Goal: Transaction & Acquisition: Purchase product/service

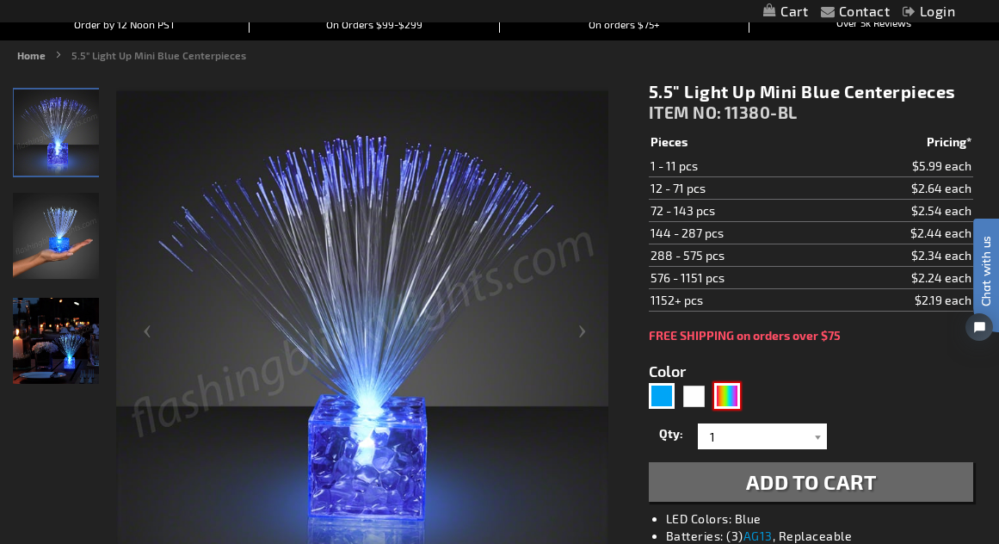
click at [723, 398] on div "Multicolor" at bounding box center [727, 396] width 26 height 26
type input "5659"
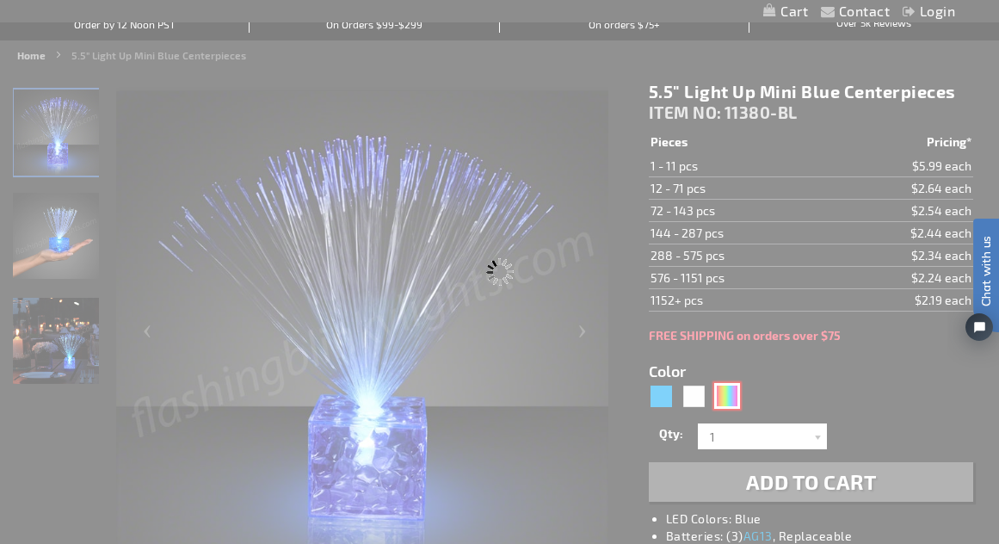
type input "11380-MLT"
type input "Customize - 5.5&quot; Light Up Mini Centerpieces with Color Change LEDs - ITEM …"
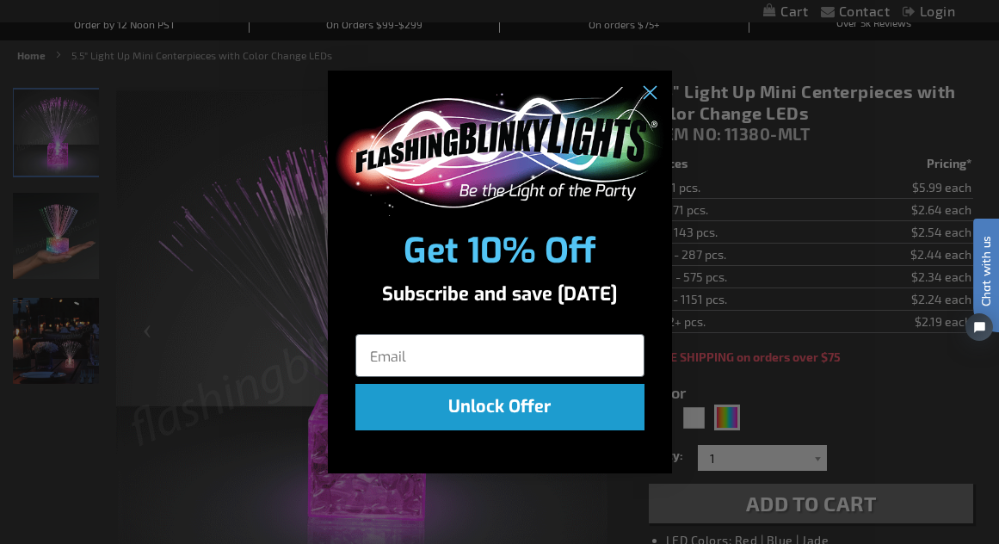
click at [117, 435] on div "Close dialog Get 10% Off Subscribe and save [DATE] Unlock Offer Submit" at bounding box center [499, 272] width 999 height 544
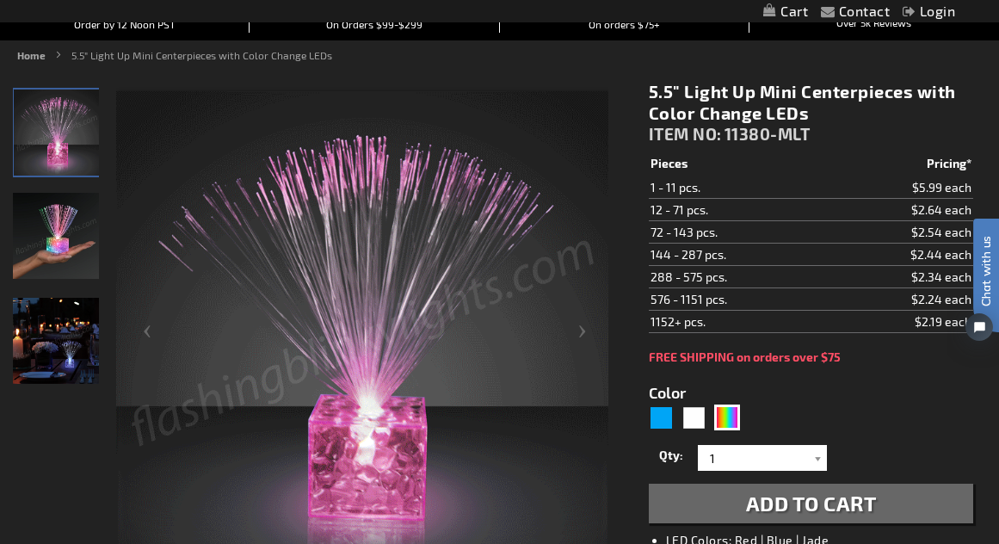
click at [945, 182] on td "$5.99 each" at bounding box center [901, 187] width 145 height 22
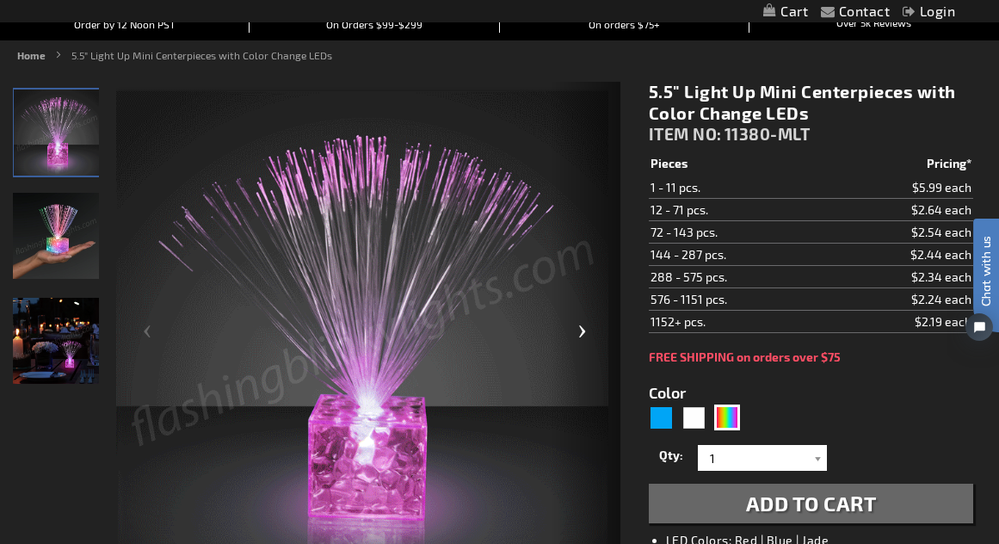
click at [555, 410] on div "Next" at bounding box center [586, 337] width 69 height 510
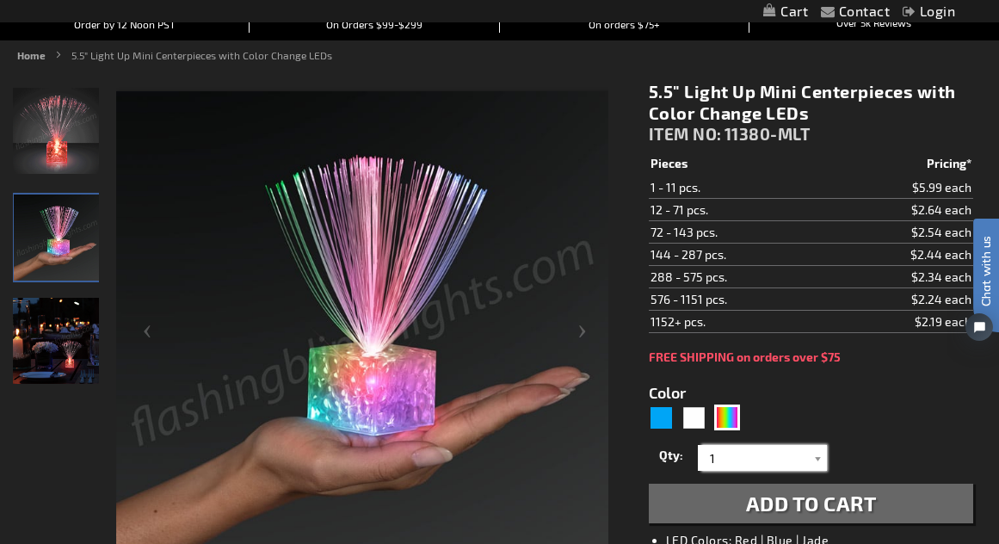
click at [718, 458] on input "1" at bounding box center [764, 458] width 125 height 26
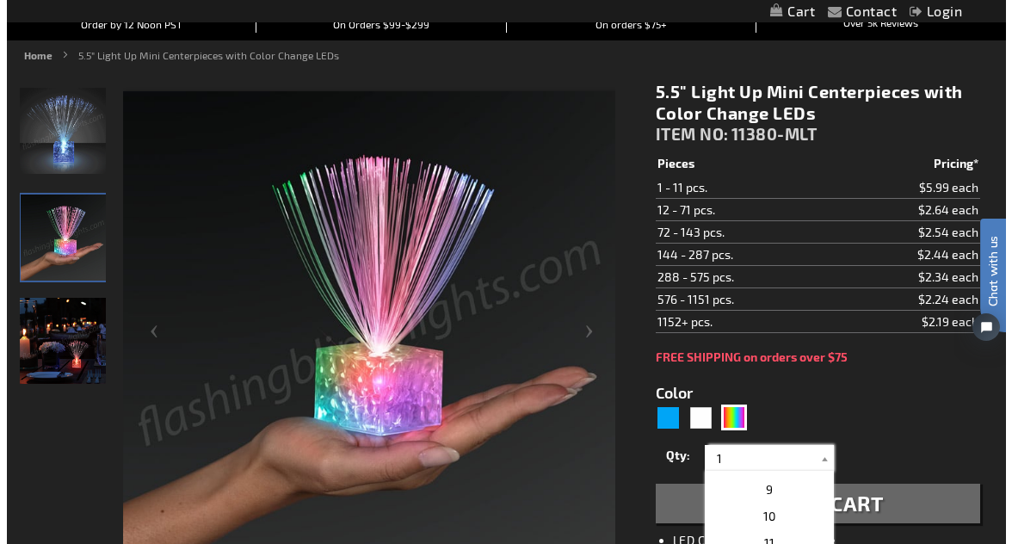
scroll to position [121, 0]
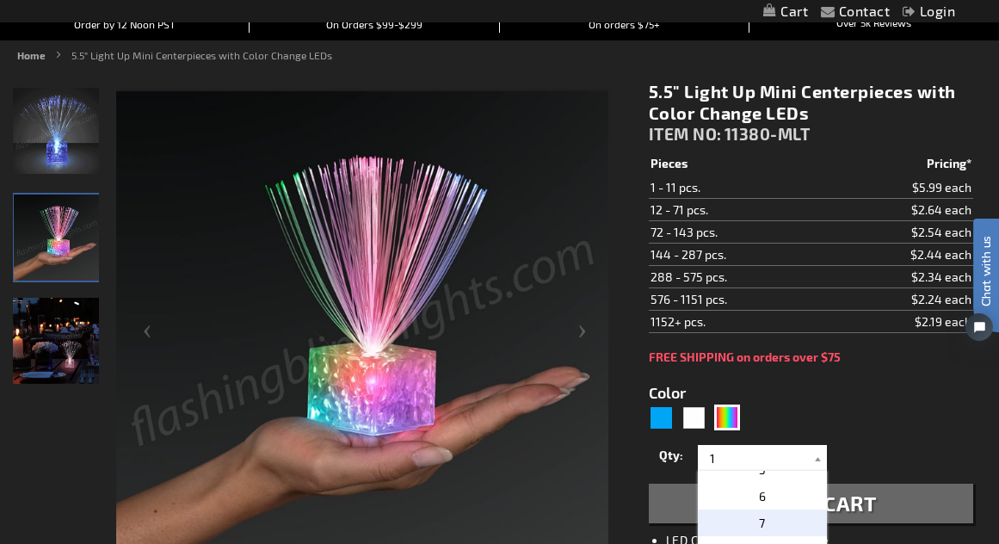
click at [764, 523] on p "7" at bounding box center [762, 522] width 129 height 27
type input "7"
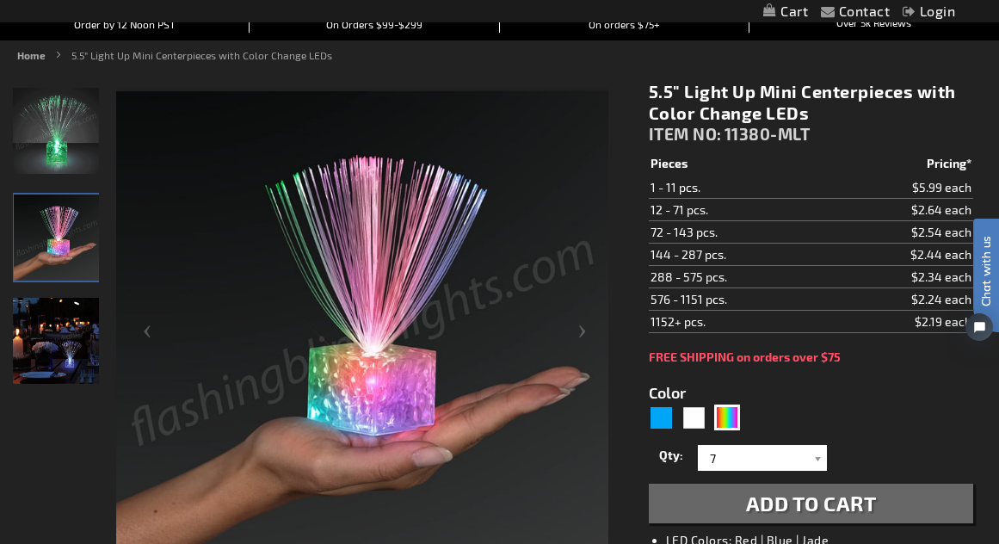
click at [407, 418] on img at bounding box center [362, 337] width 492 height 492
click at [837, 502] on span "Add to Cart" at bounding box center [811, 502] width 131 height 25
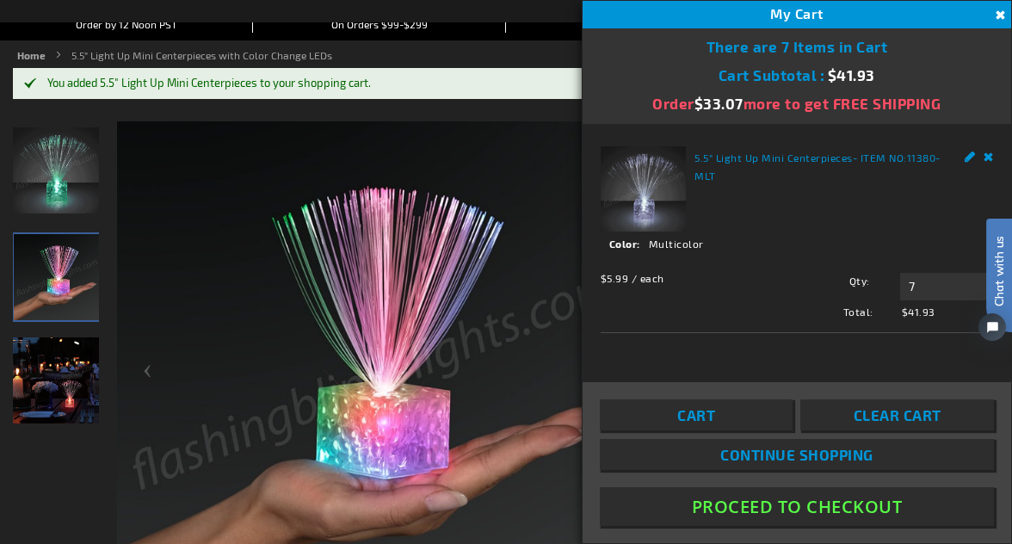
click at [38, 385] on img at bounding box center [56, 380] width 86 height 86
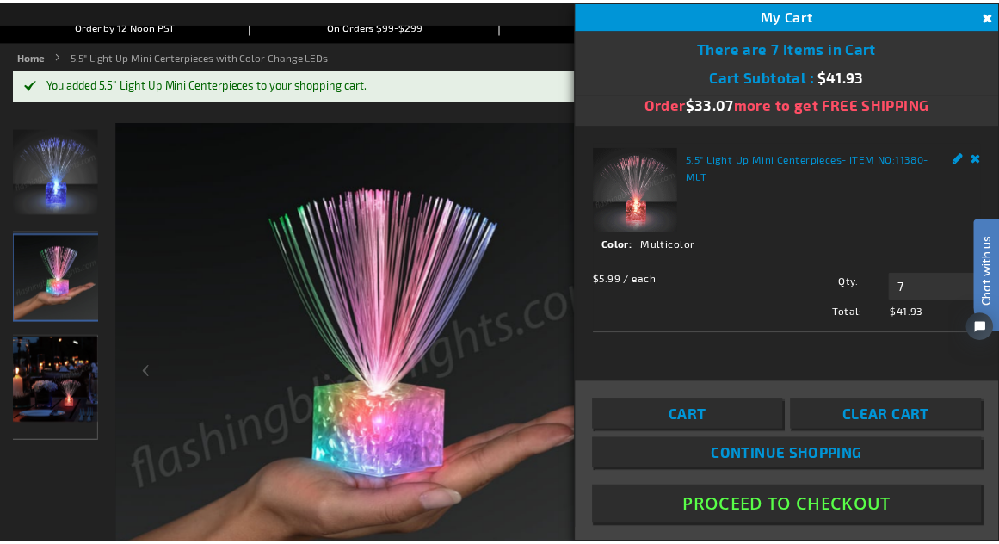
scroll to position [191, 0]
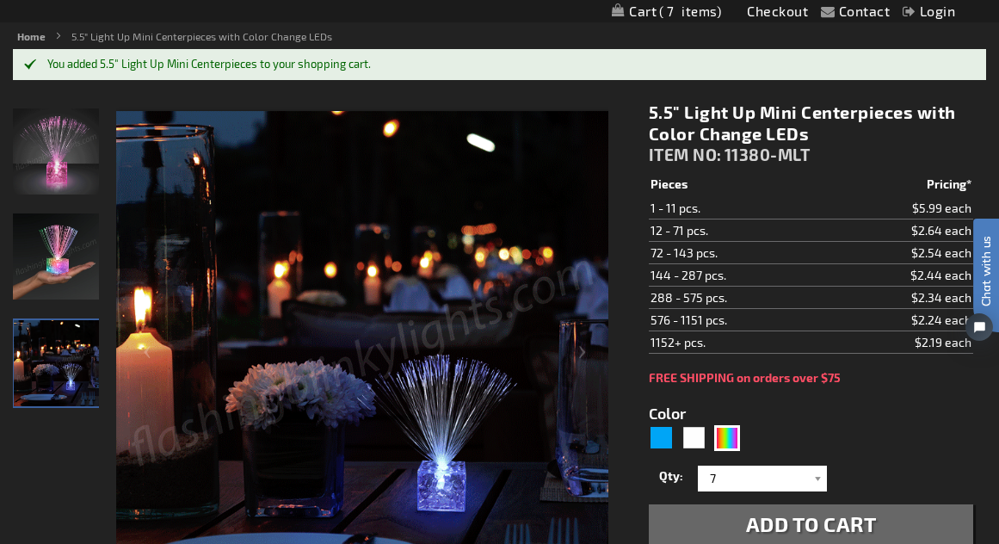
click at [46, 151] on img at bounding box center [56, 151] width 86 height 86
